Goal: Task Accomplishment & Management: Manage account settings

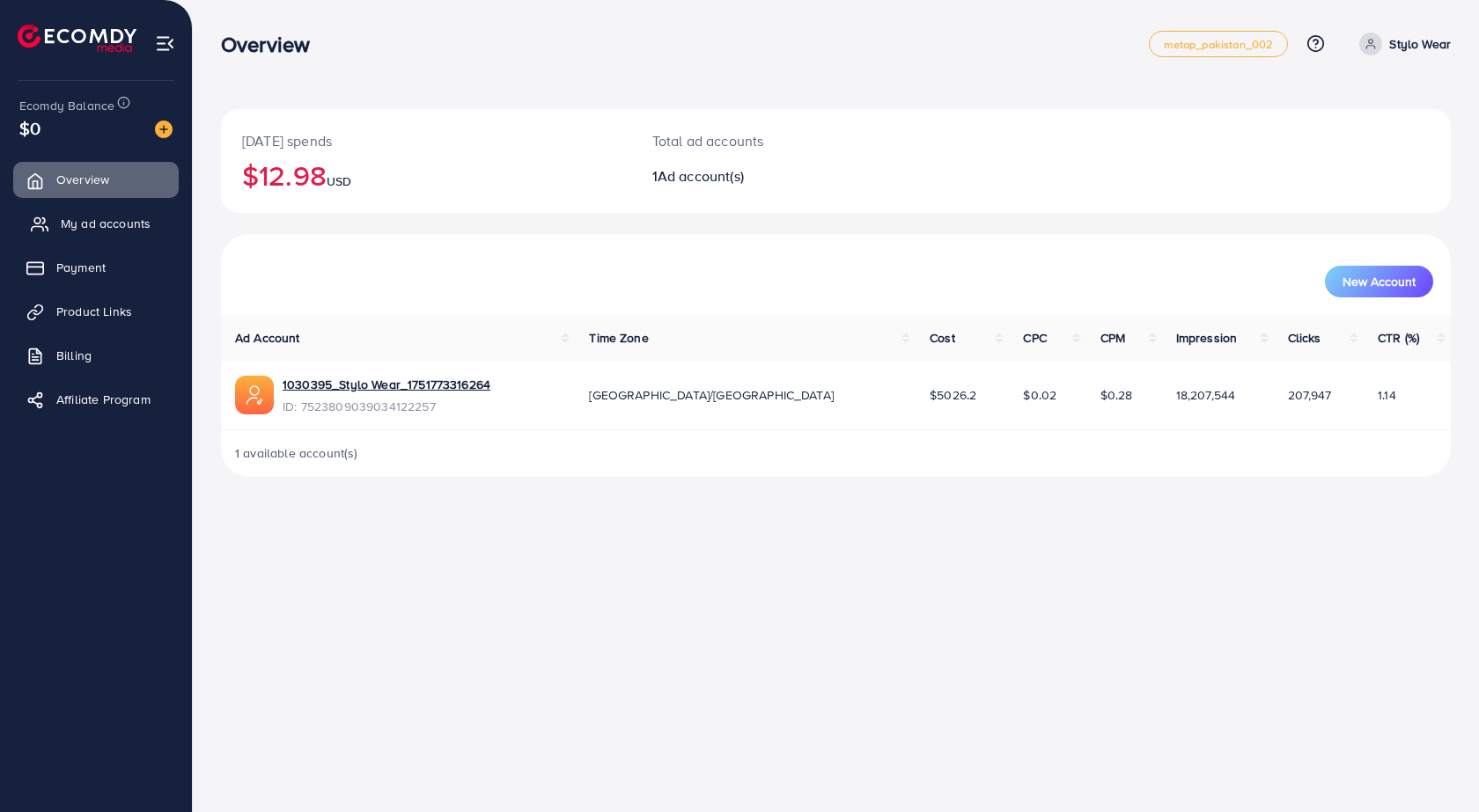
click at [74, 228] on span "My ad accounts" at bounding box center [106, 223] width 90 height 18
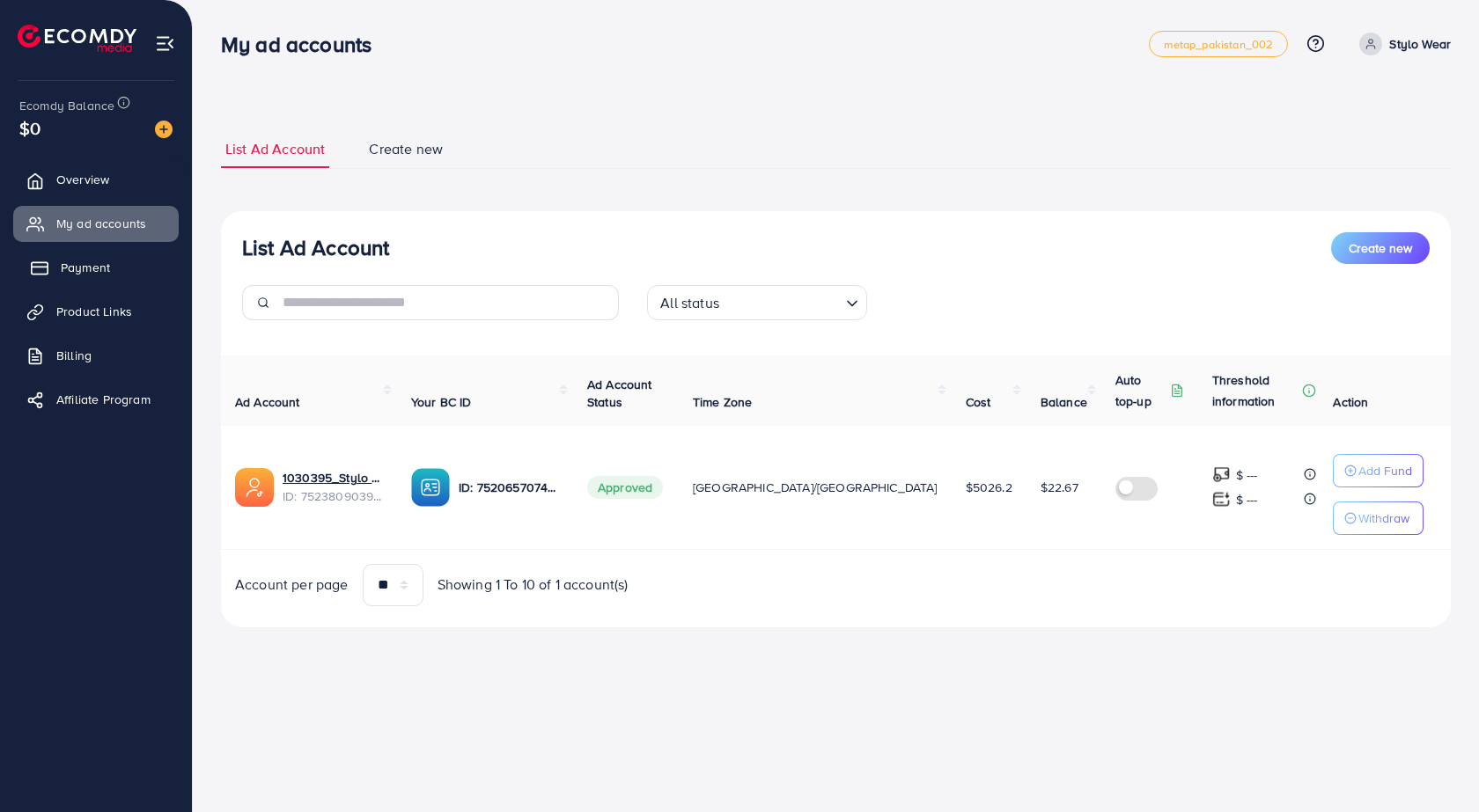
click at [66, 279] on link "Payment" at bounding box center [96, 267] width 165 height 35
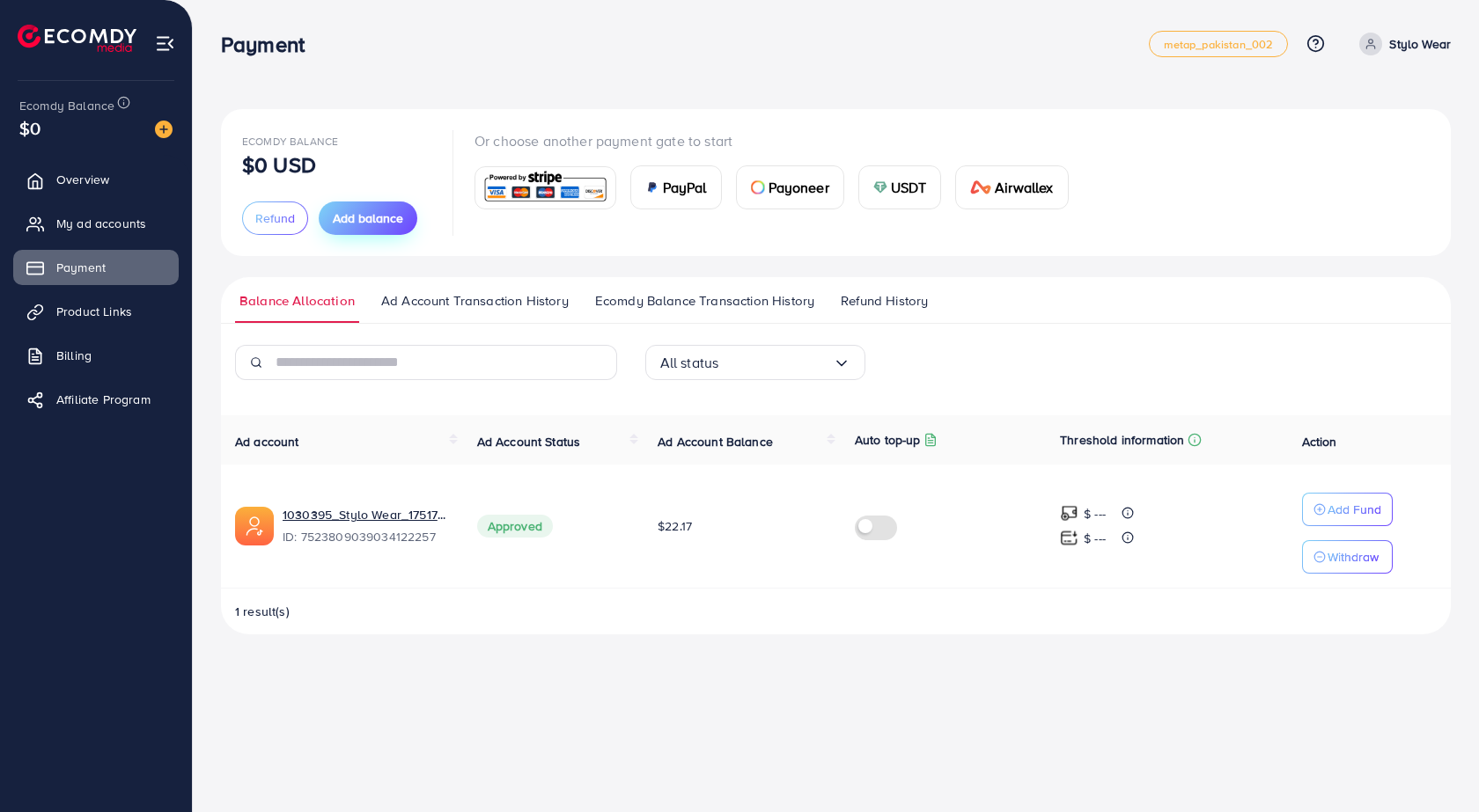
click at [401, 215] on span "Add balance" at bounding box center [368, 218] width 70 height 18
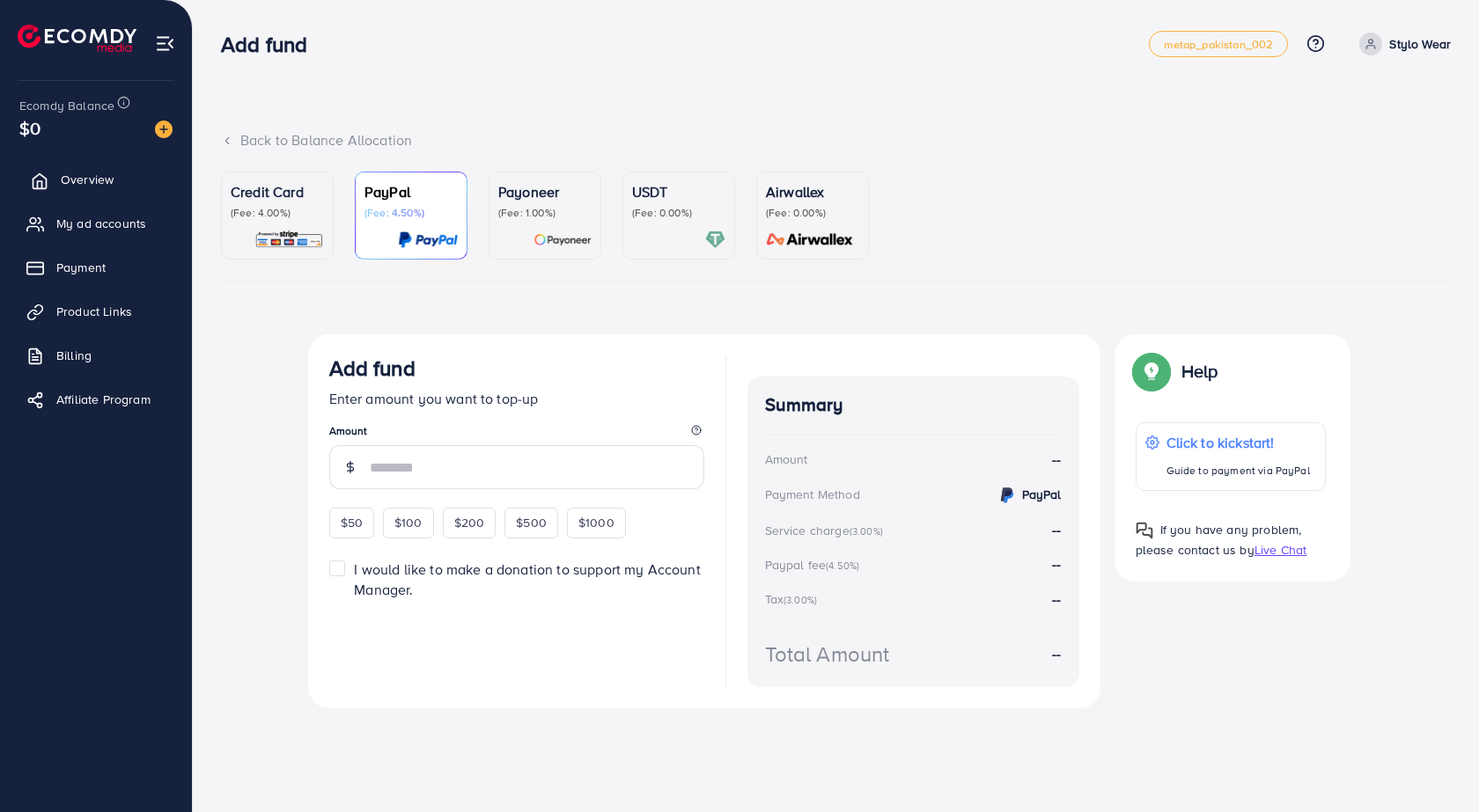
click at [66, 186] on span "Overview" at bounding box center [87, 179] width 53 height 18
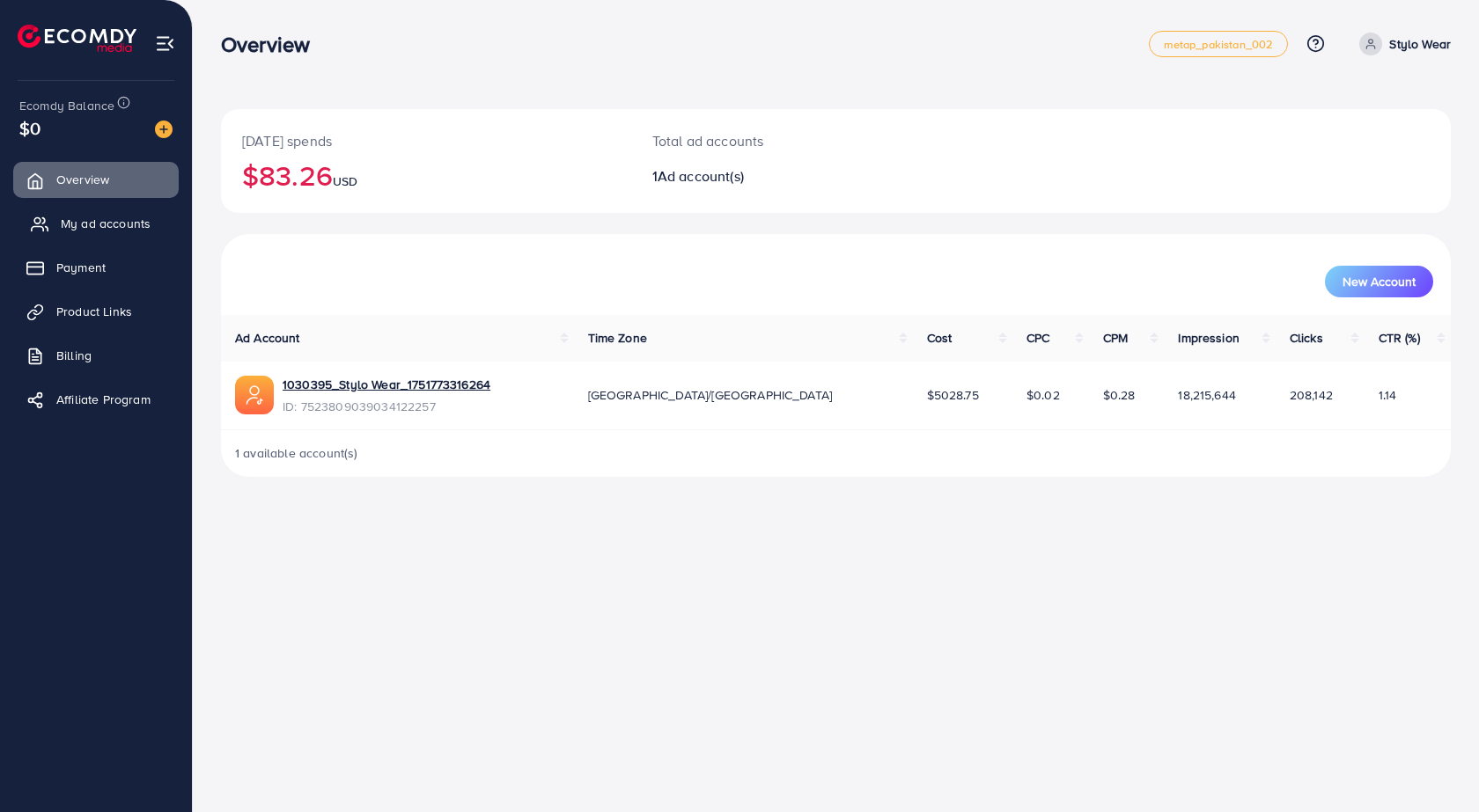
click at [83, 233] on link "My ad accounts" at bounding box center [96, 223] width 165 height 35
